Goal: Task Accomplishment & Management: Complete application form

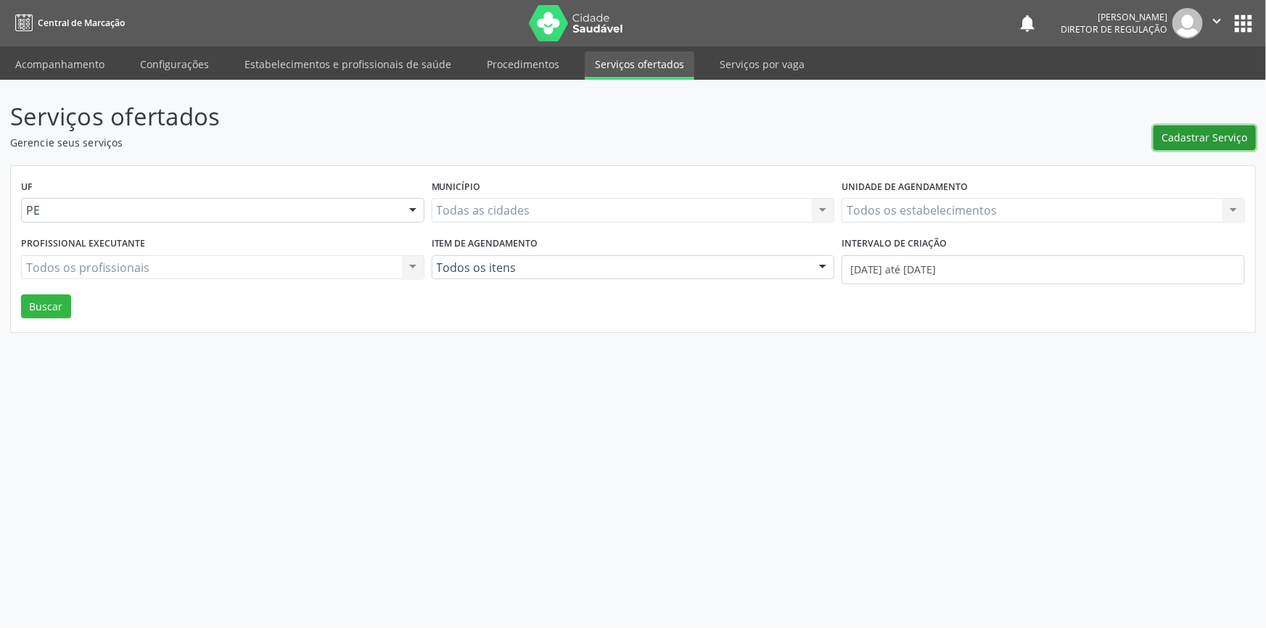
click at [1173, 130] on span "Cadastrar Serviço" at bounding box center [1205, 137] width 86 height 15
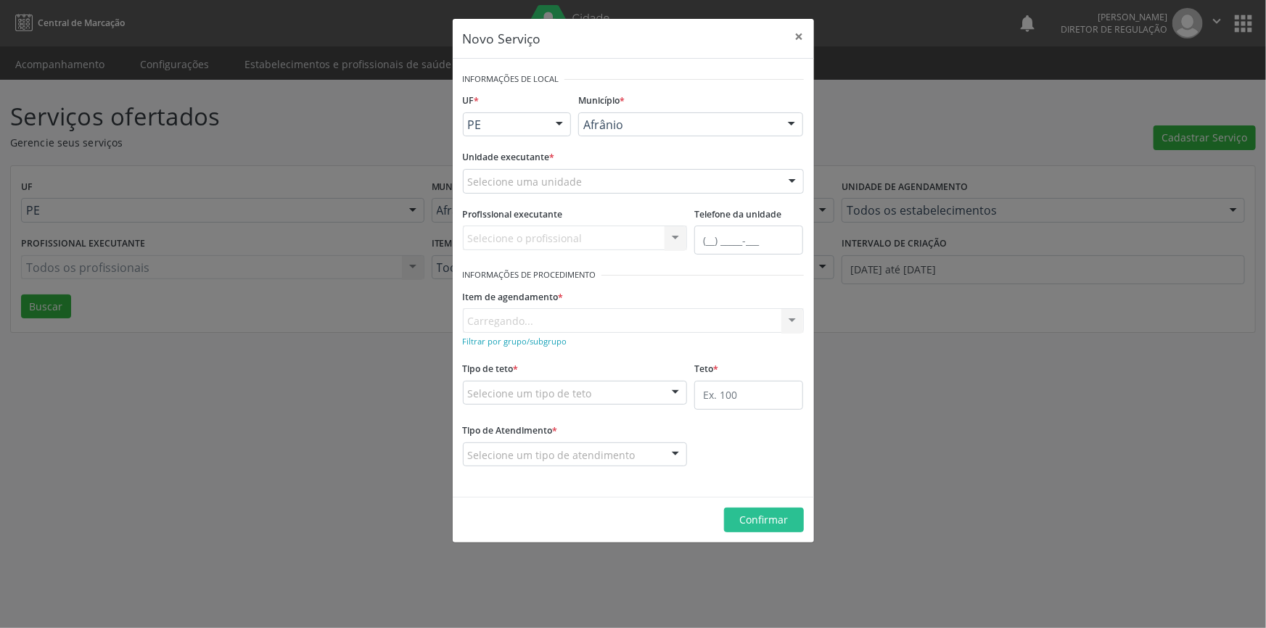
click at [595, 181] on div "Selecione uma unidade" at bounding box center [633, 181] width 341 height 25
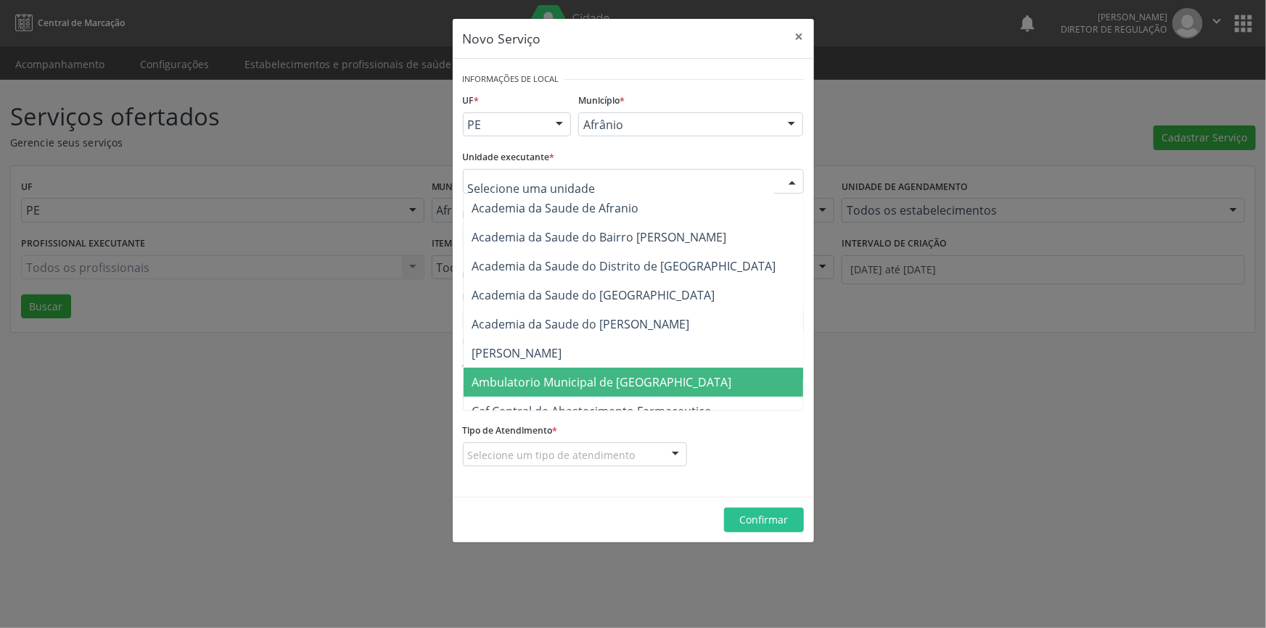
click at [579, 374] on span "Ambulatorio Municipal de [GEOGRAPHIC_DATA]" at bounding box center [602, 382] width 260 height 16
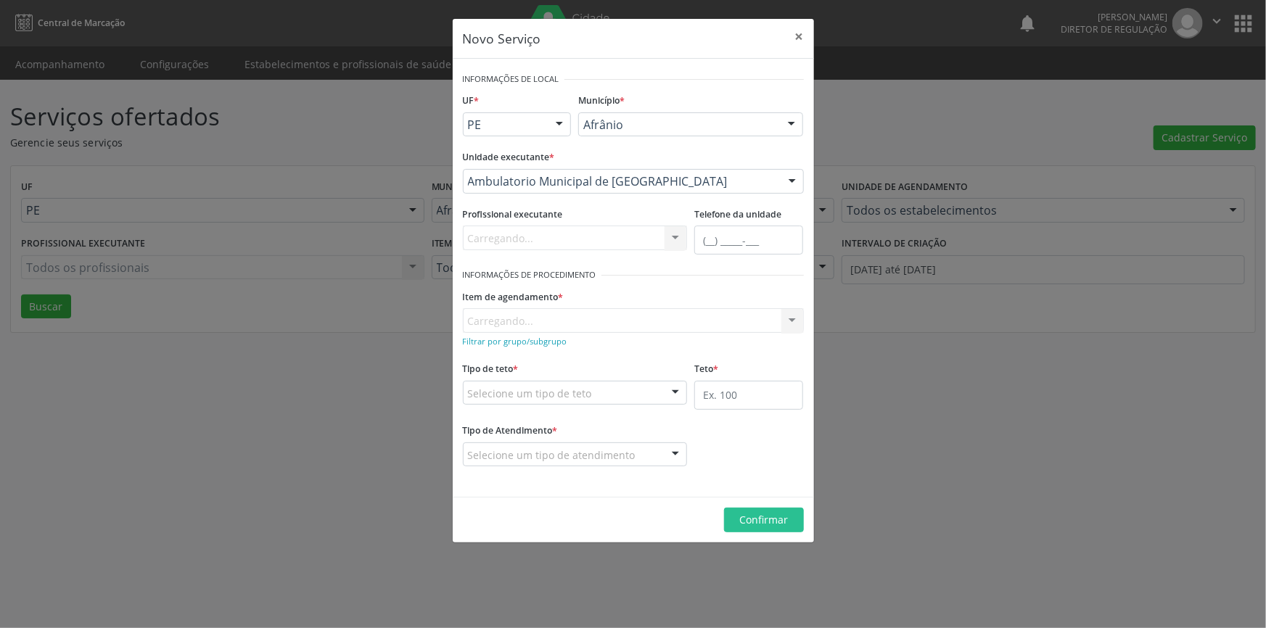
click at [582, 332] on div "Carregando... No elements found. Consider changing the search query. List is em…" at bounding box center [633, 320] width 341 height 25
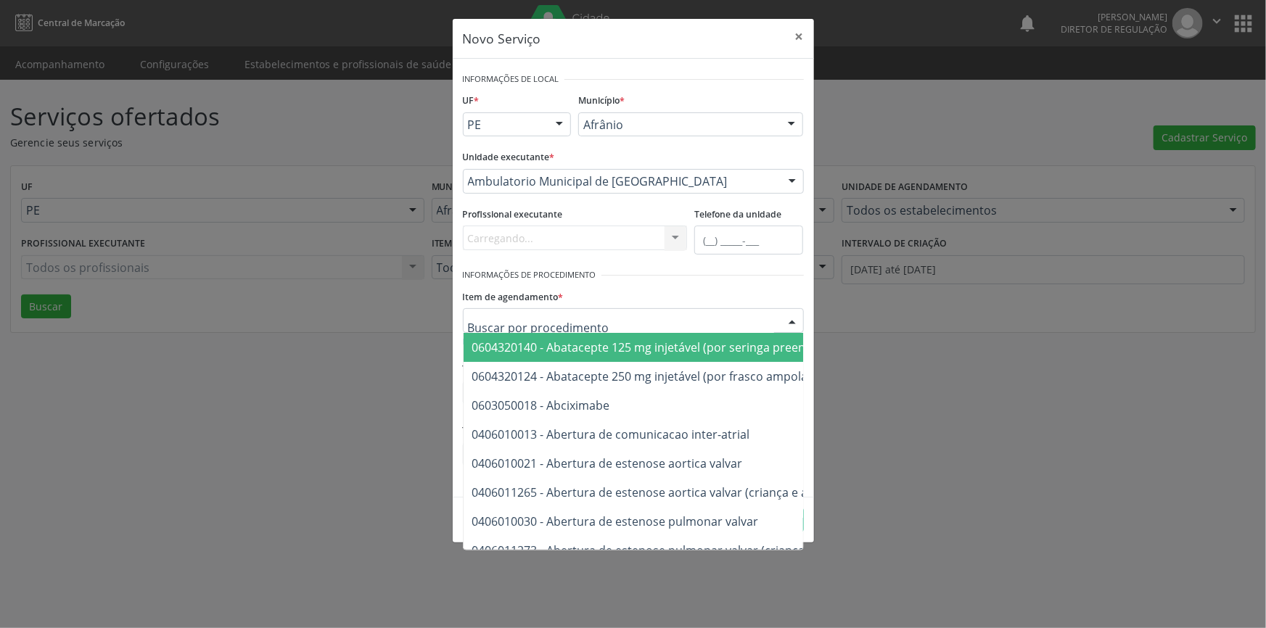
click at [585, 324] on input "text" at bounding box center [621, 327] width 306 height 29
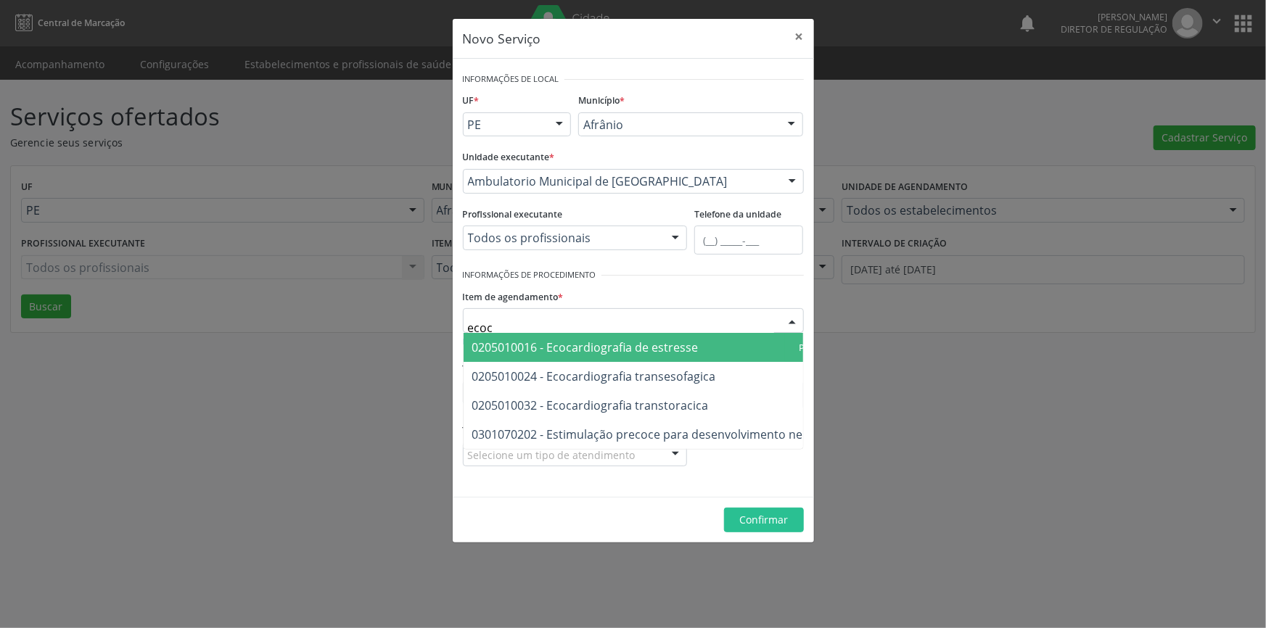
type input "ecoca"
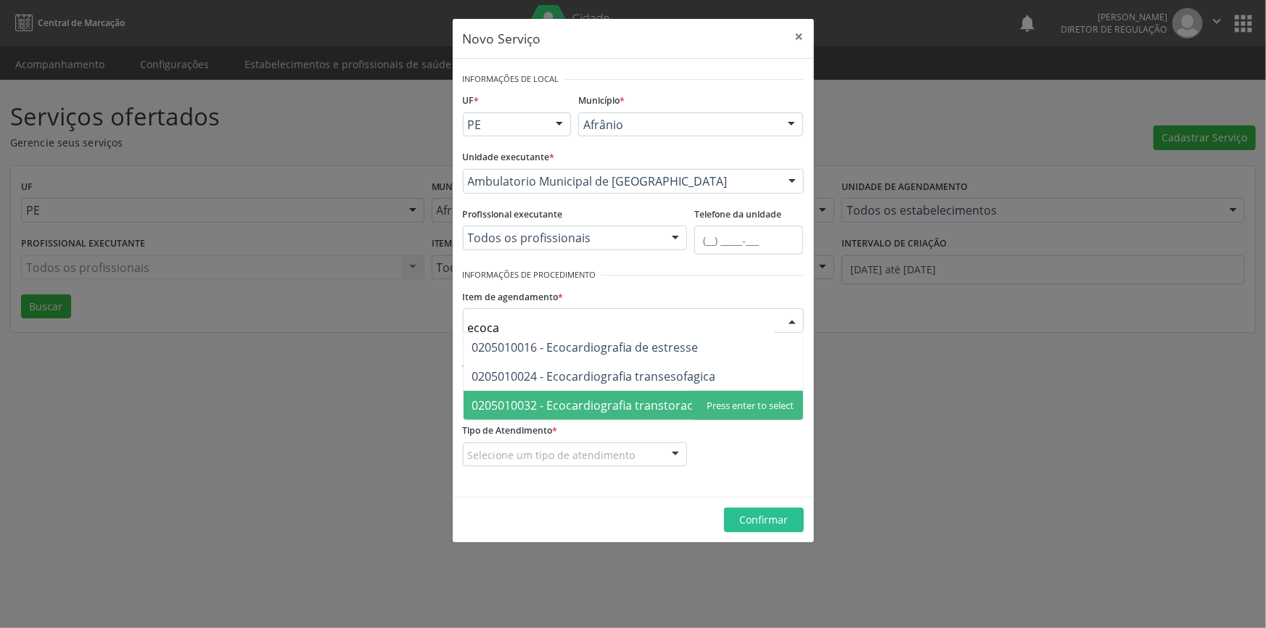
click at [651, 408] on span "0205010032 - Ecocardiografia transtoracica" at bounding box center [590, 405] width 236 height 16
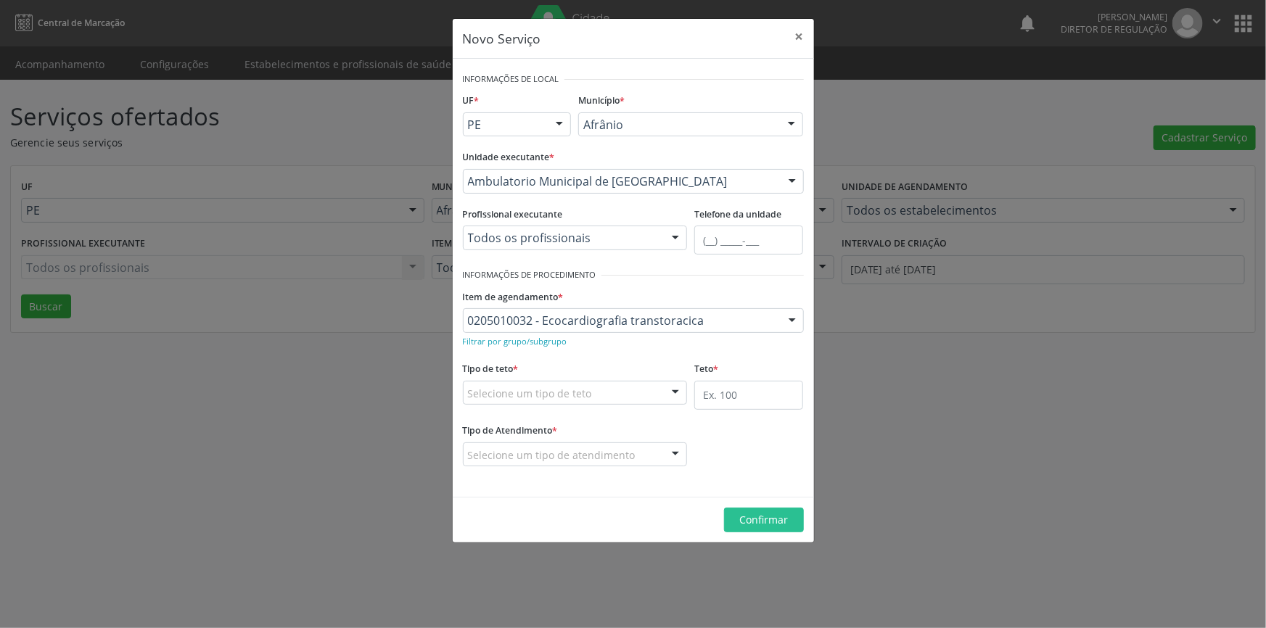
click at [630, 377] on div "Tipo de teto * Selecione um tipo de teto Teto financeiro Teto físico Nenhum res…" at bounding box center [575, 381] width 225 height 46
click at [627, 386] on div "Selecione um tipo de teto" at bounding box center [575, 393] width 225 height 25
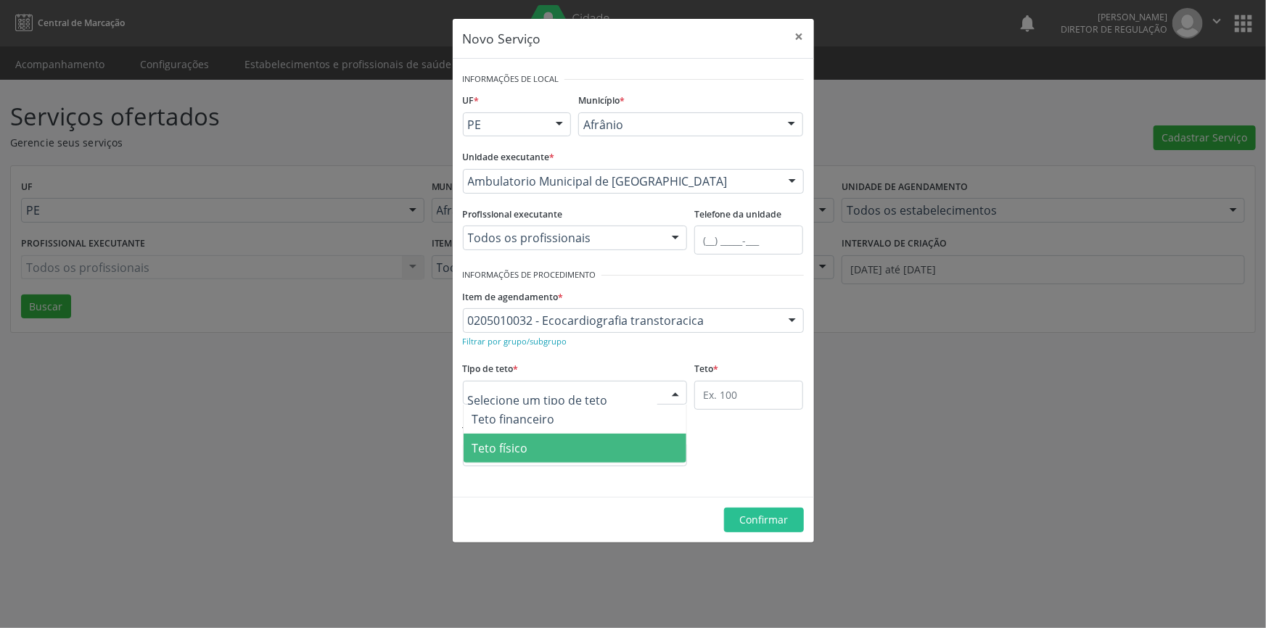
click at [591, 447] on span "Teto físico" at bounding box center [574, 448] width 223 height 29
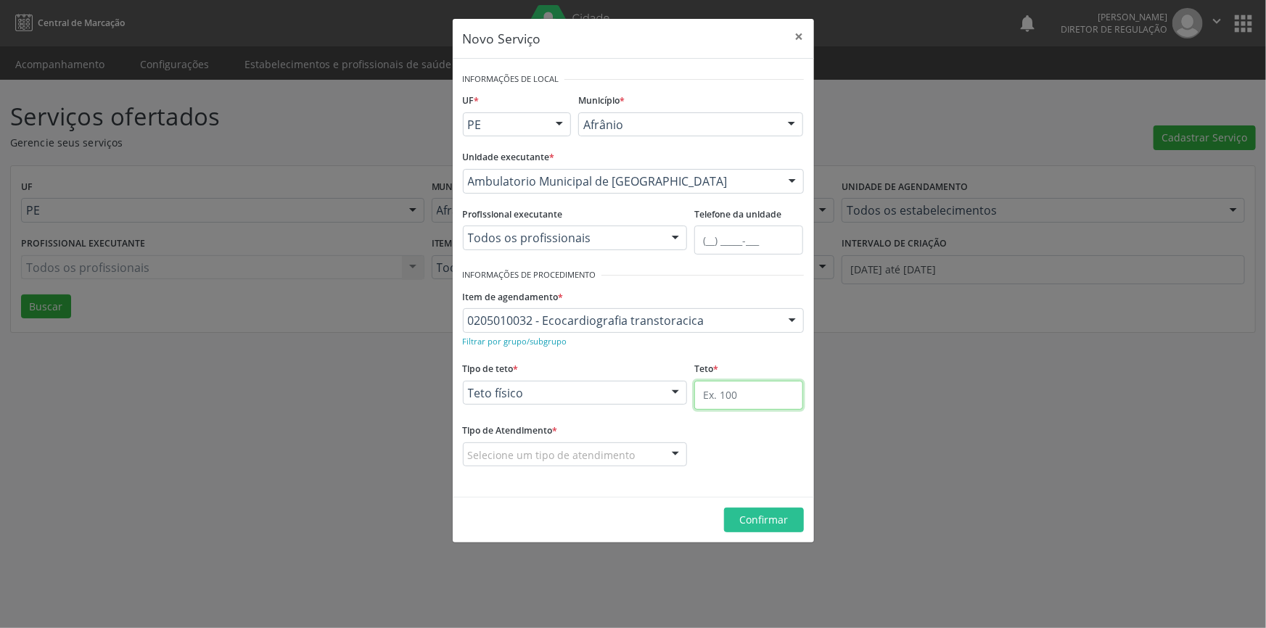
click at [717, 405] on input "text" at bounding box center [748, 395] width 109 height 29
type input "1"
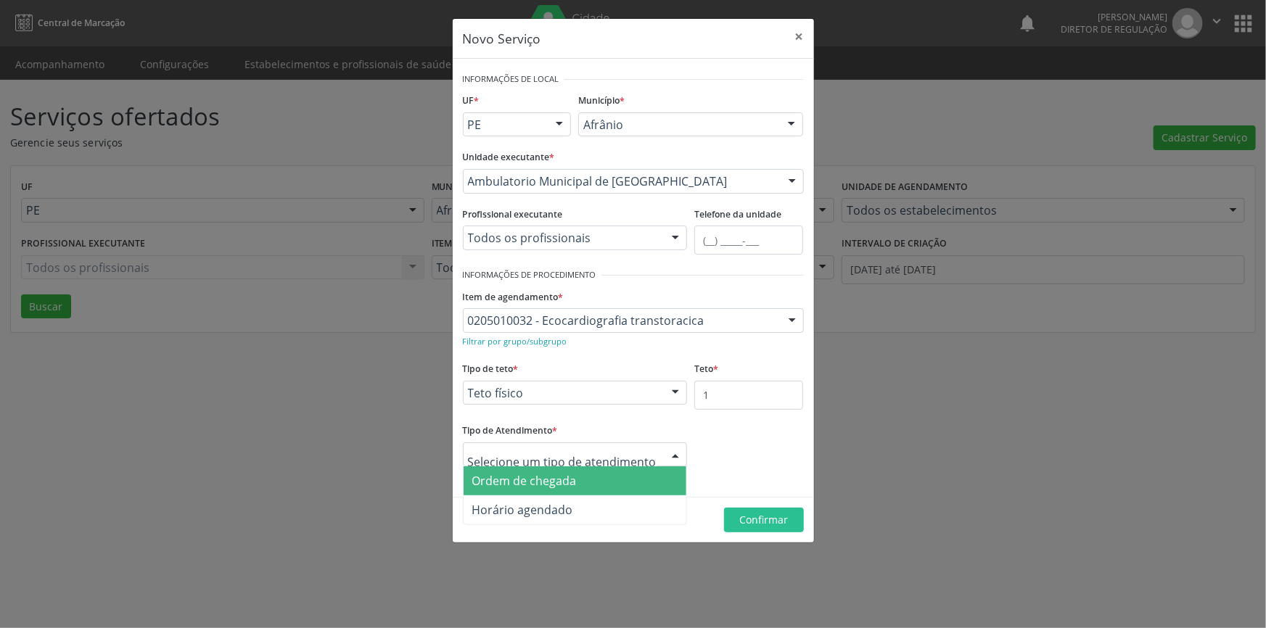
click at [551, 482] on span "Ordem de chegada" at bounding box center [524, 481] width 104 height 16
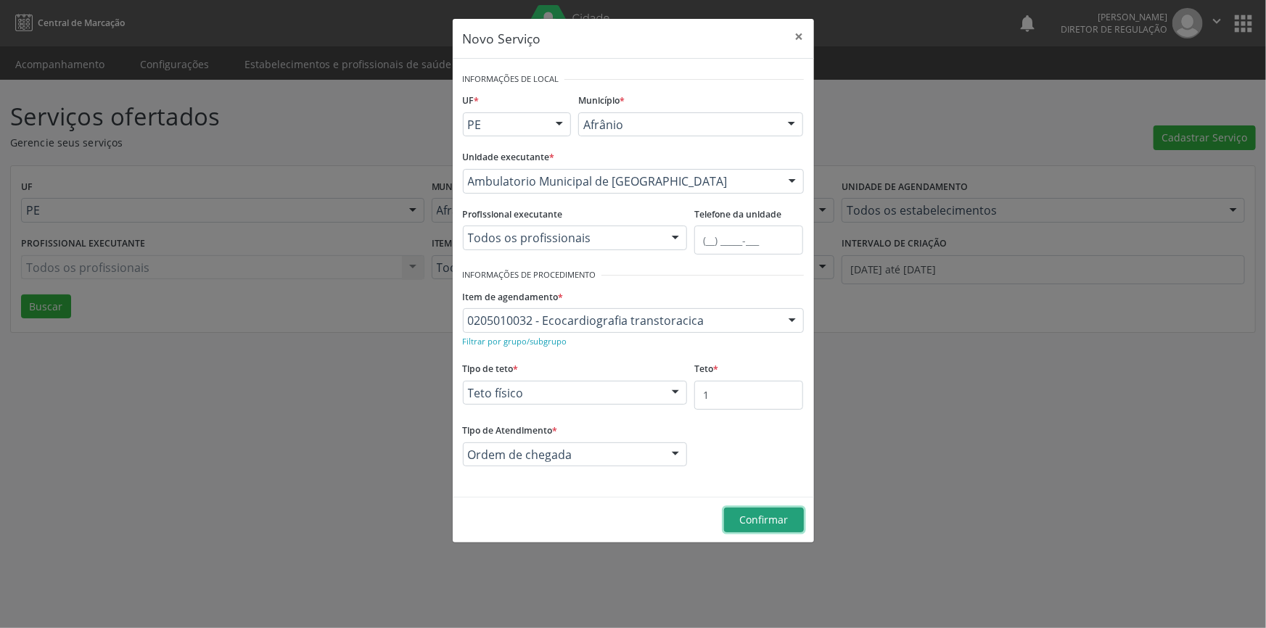
click at [754, 521] on span "Confirmar" at bounding box center [763, 520] width 49 height 14
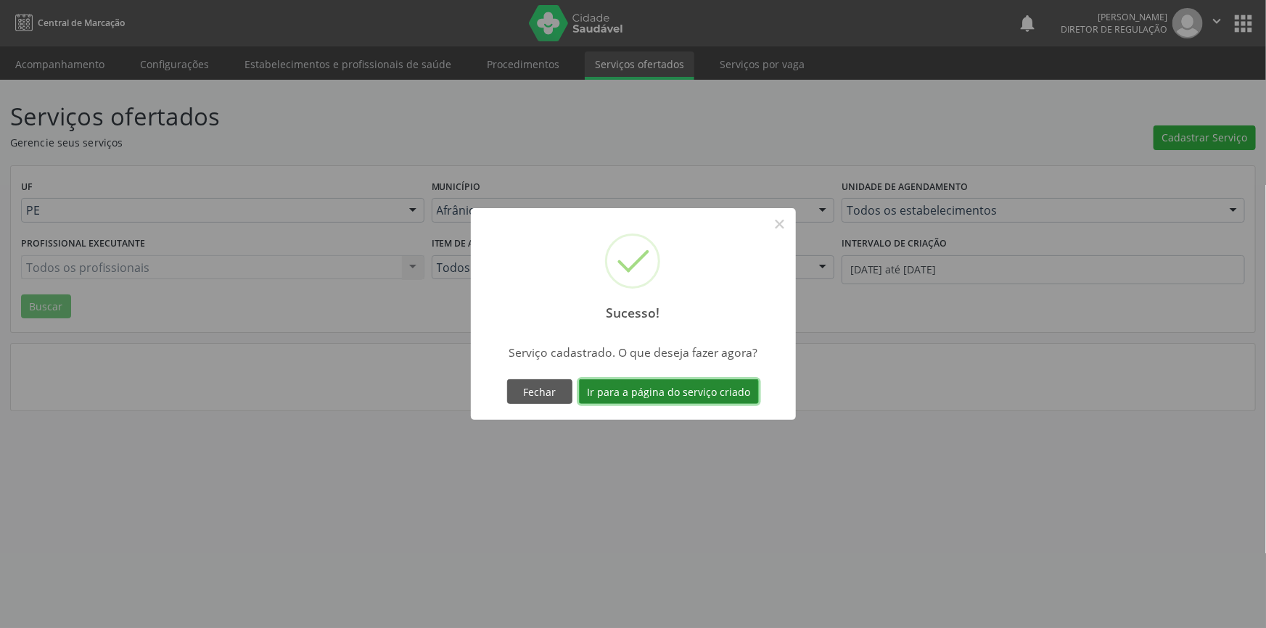
click at [693, 395] on button "Ir para a página do serviço criado" at bounding box center [669, 391] width 180 height 25
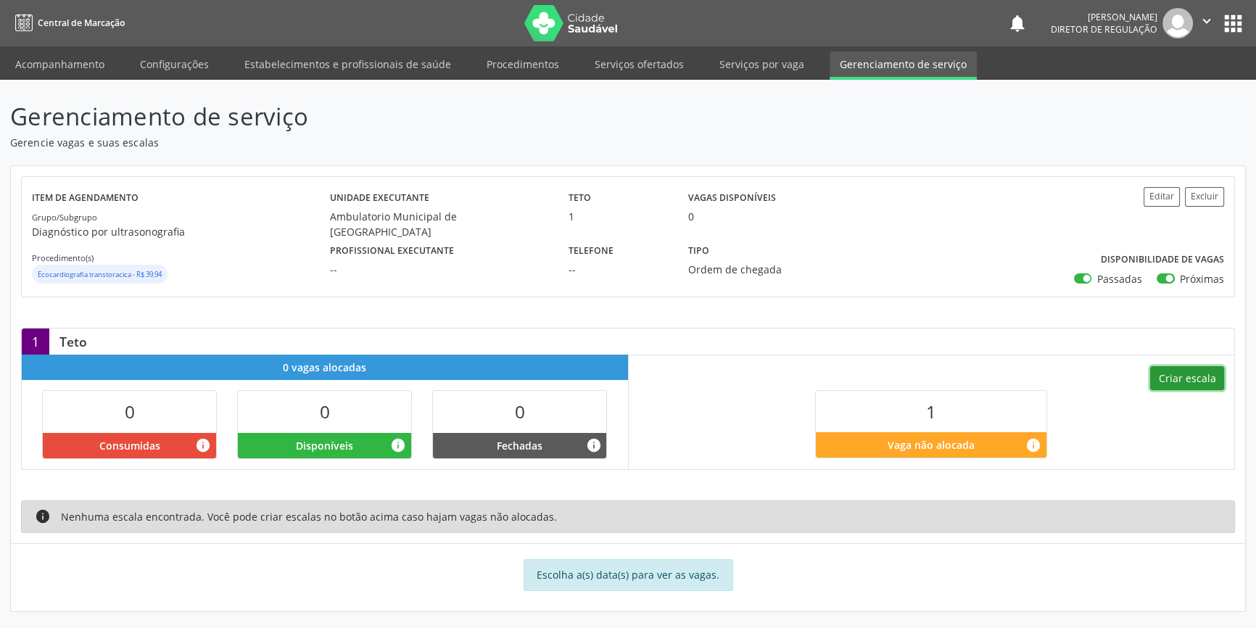
click at [1182, 387] on button "Criar escala" at bounding box center [1187, 378] width 74 height 25
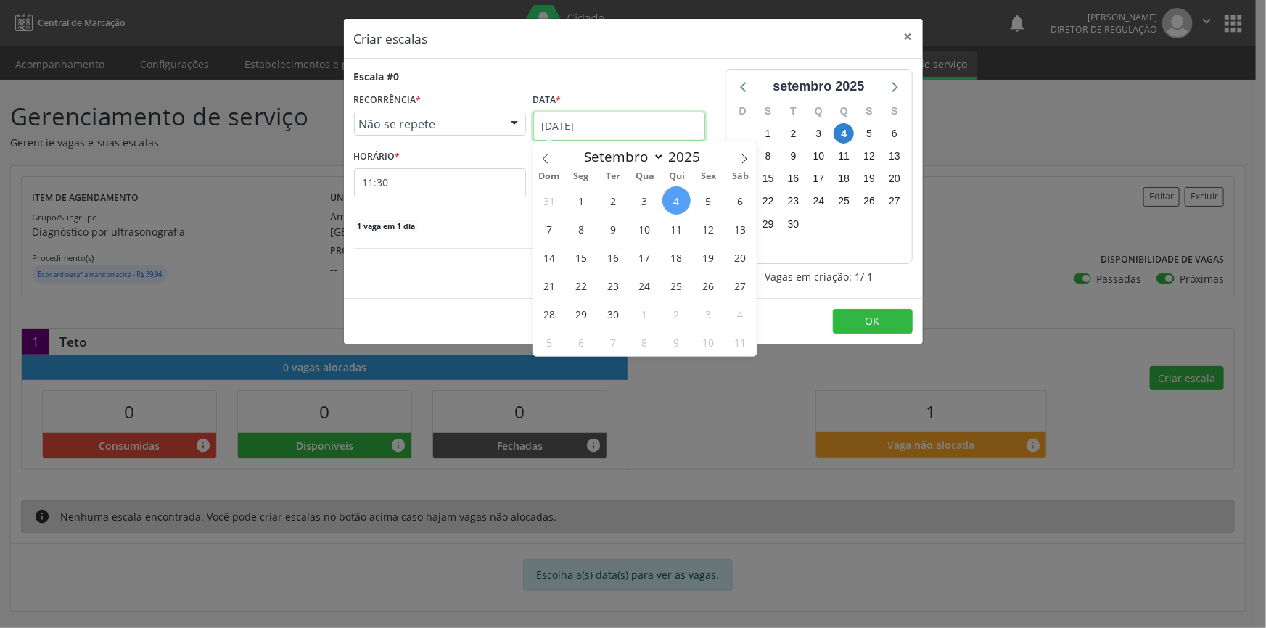
click at [624, 131] on input "[DATE]" at bounding box center [619, 126] width 172 height 29
click at [711, 201] on span "5" at bounding box center [708, 200] width 28 height 28
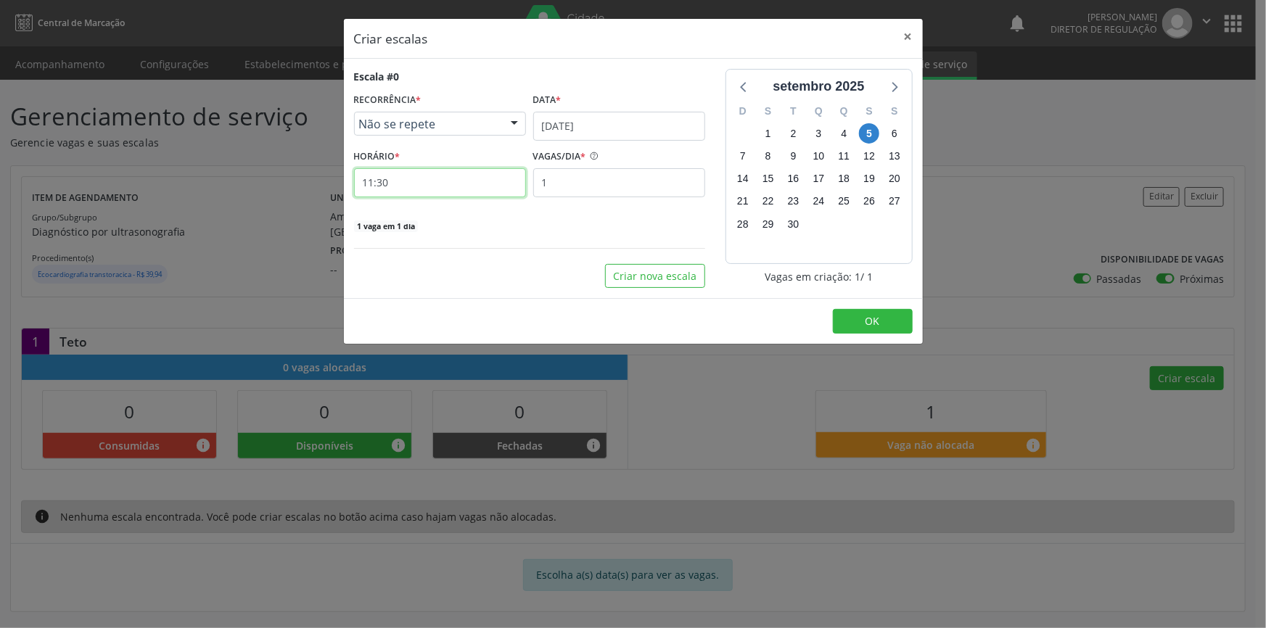
click at [437, 185] on input "11:30" at bounding box center [440, 182] width 172 height 29
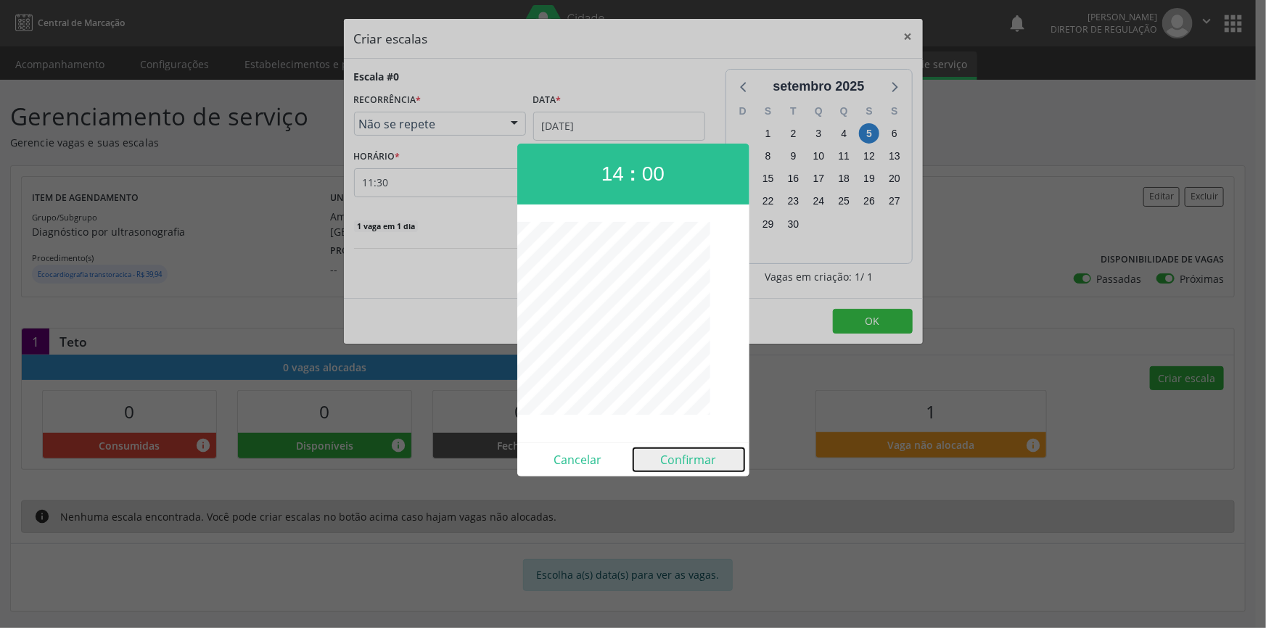
click at [696, 462] on button "Confirmar" at bounding box center [688, 459] width 111 height 23
type input "14:00"
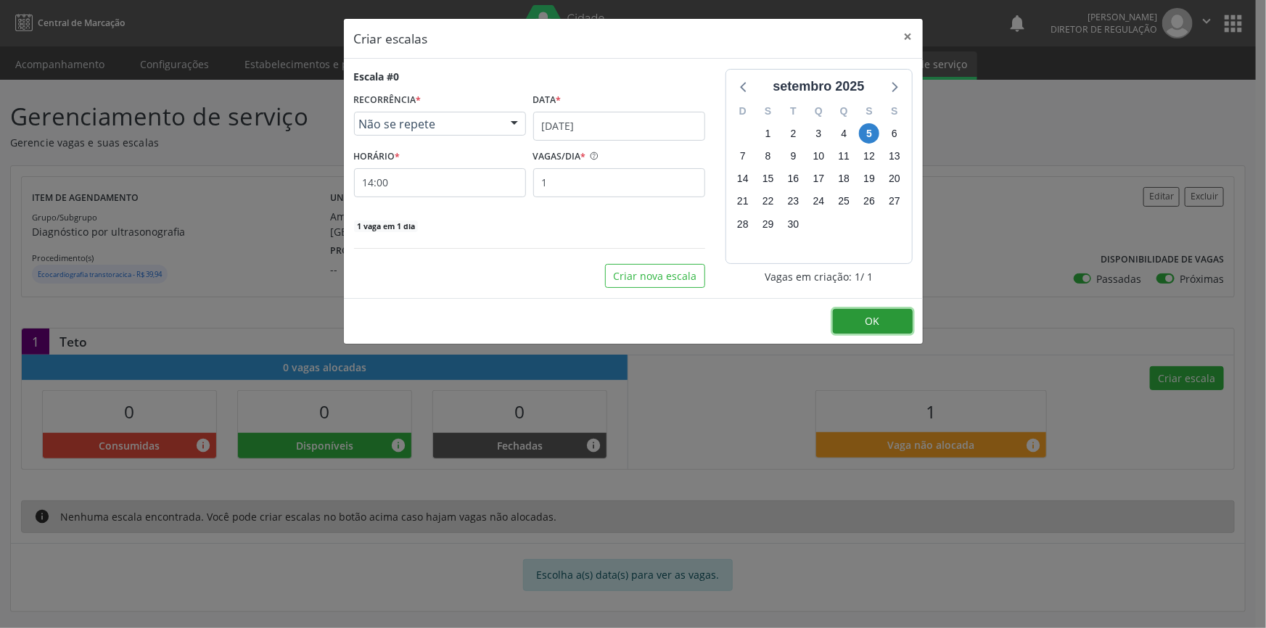
click at [860, 318] on button "OK" at bounding box center [873, 321] width 80 height 25
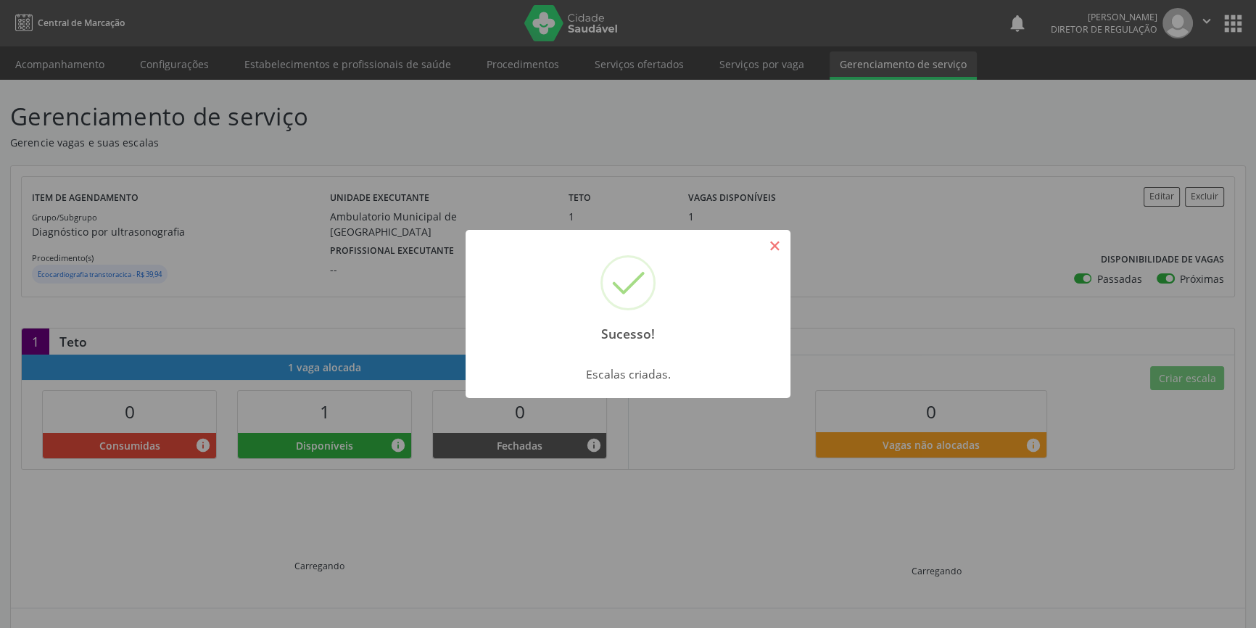
click at [775, 239] on button "×" at bounding box center [774, 246] width 25 height 25
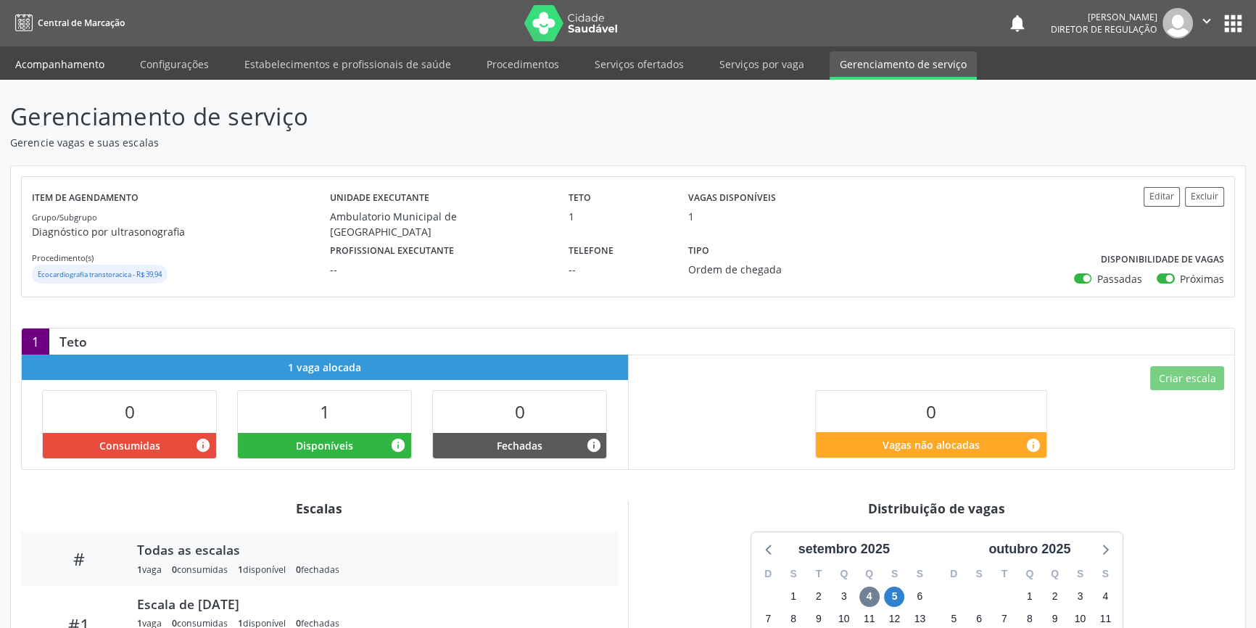
click at [95, 71] on link "Acompanhamento" at bounding box center [60, 63] width 110 height 25
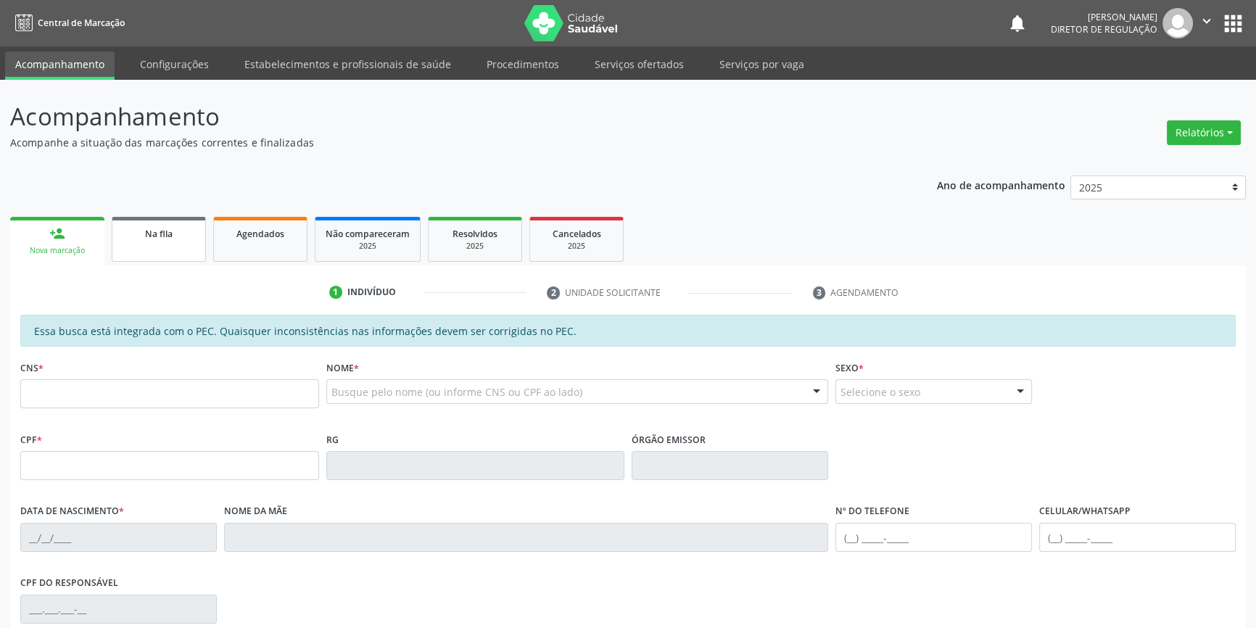
click at [172, 259] on link "Na fila" at bounding box center [159, 239] width 94 height 45
